Goal: Transaction & Acquisition: Obtain resource

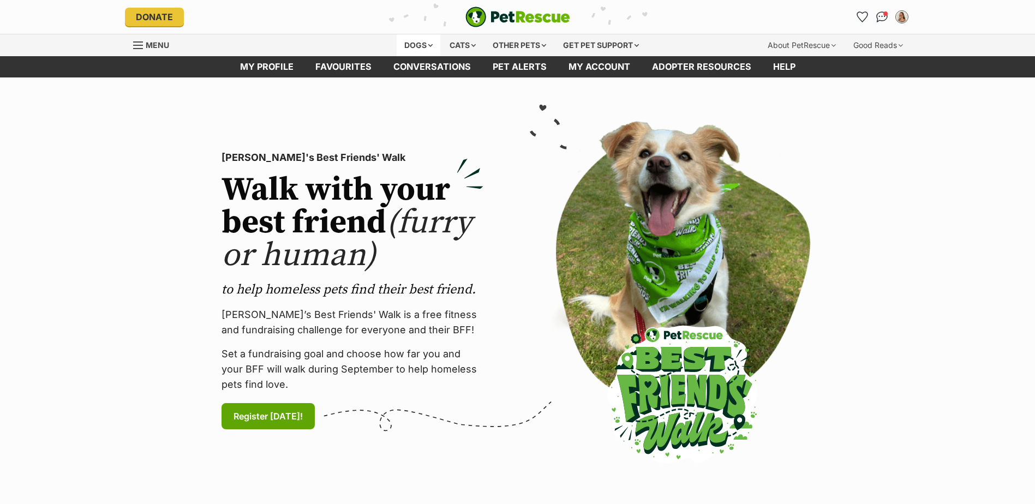
click at [412, 45] on div "Dogs" at bounding box center [418, 45] width 44 height 22
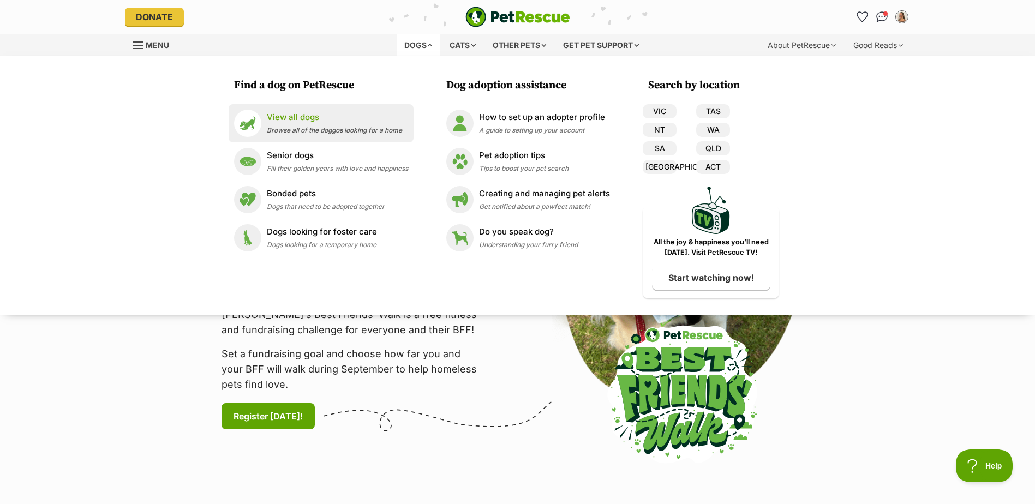
click at [271, 119] on p "View all dogs" at bounding box center [334, 117] width 135 height 13
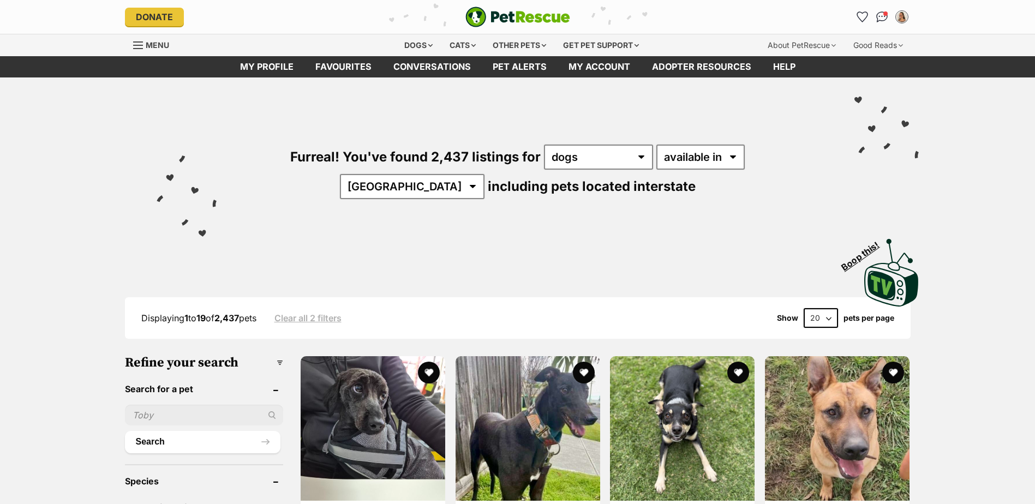
click at [189, 410] on input "text" at bounding box center [204, 415] width 159 height 21
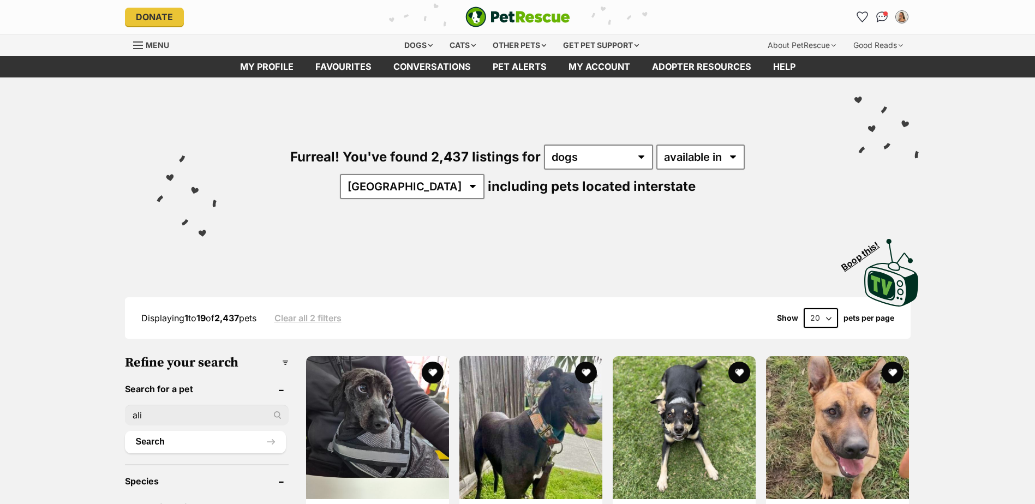
type input "alice"
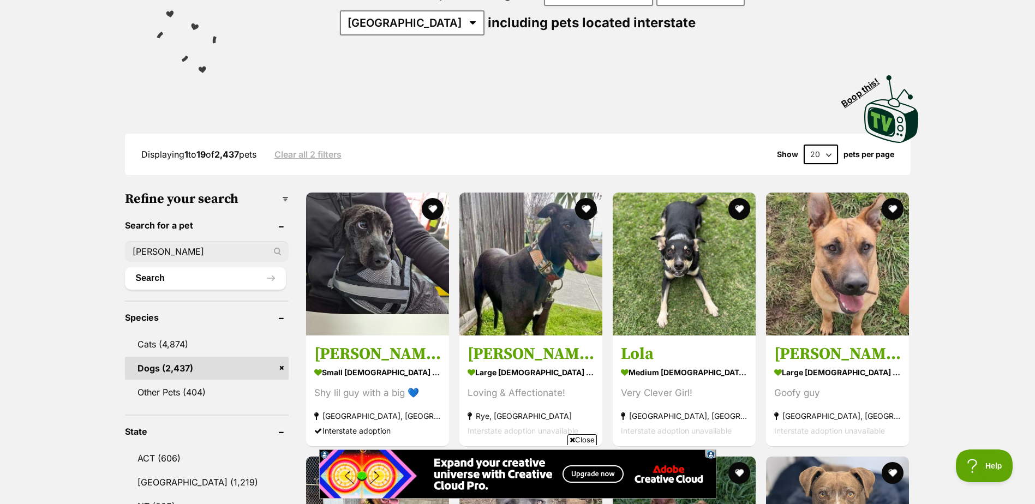
click at [279, 250] on div "alice" at bounding box center [207, 251] width 164 height 21
click at [277, 247] on div "alice" at bounding box center [207, 251] width 164 height 21
click at [217, 274] on button "Search" at bounding box center [205, 278] width 161 height 22
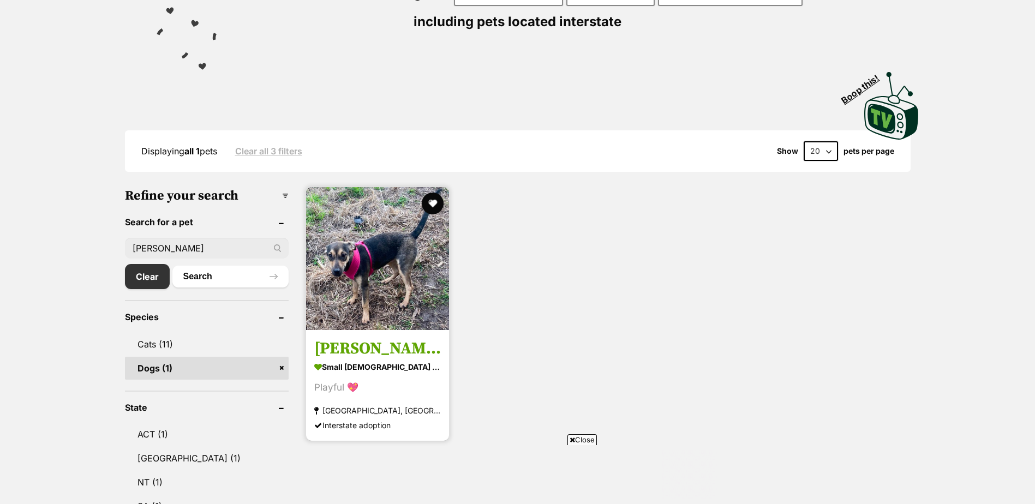
click at [362, 268] on img at bounding box center [377, 258] width 143 height 143
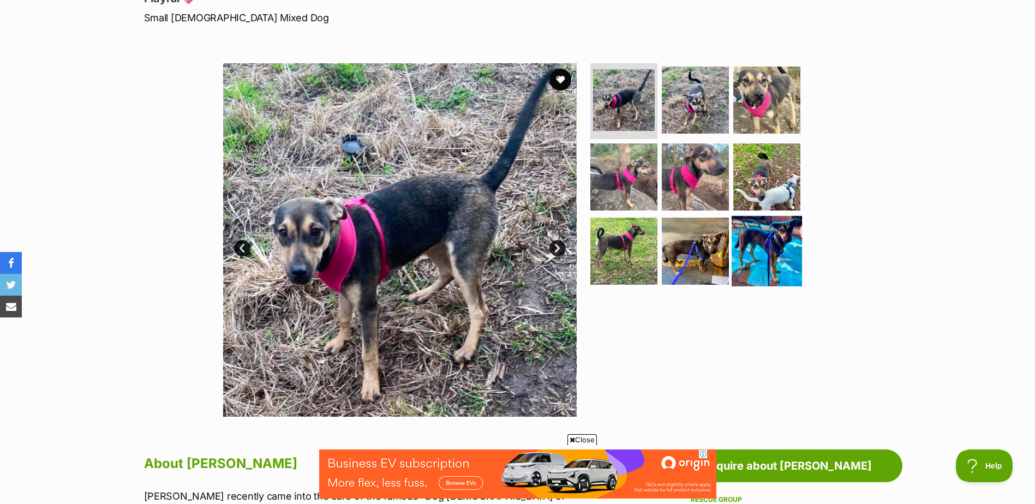
click at [760, 249] on img at bounding box center [766, 251] width 70 height 70
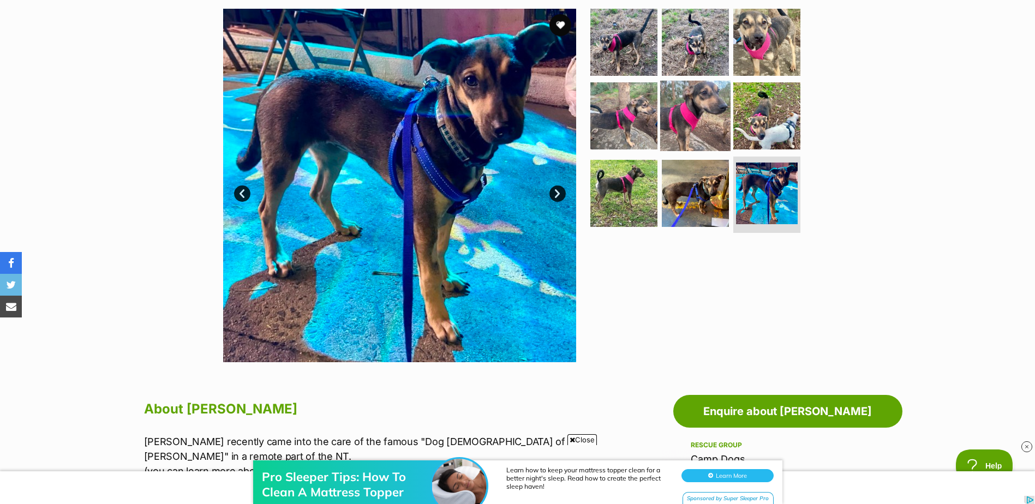
click at [712, 120] on img at bounding box center [695, 116] width 70 height 70
